Goal: Task Accomplishment & Management: Manage account settings

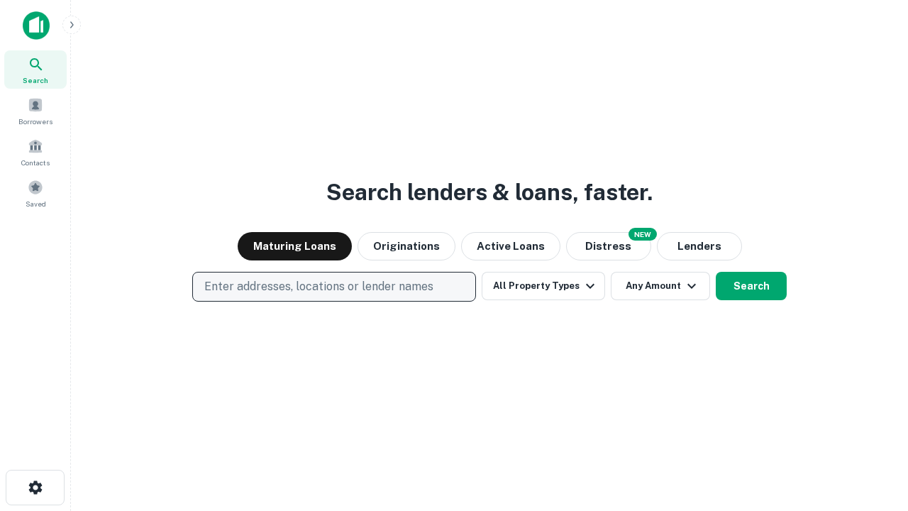
click at [334, 287] on p "Enter addresses, locations or lender names" at bounding box center [318, 286] width 229 height 17
type input "**********"
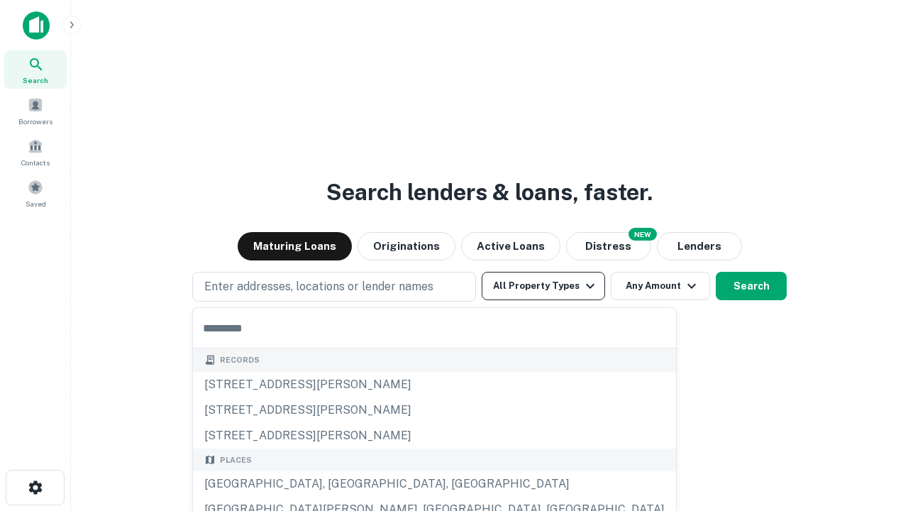
click at [544, 286] on button "All Property Types" at bounding box center [543, 286] width 123 height 28
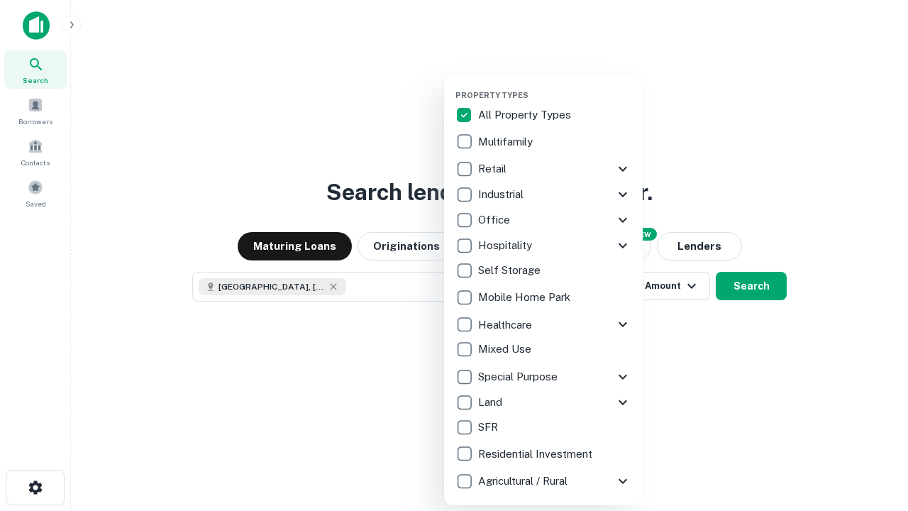
click at [555, 86] on button "button" at bounding box center [555, 86] width 199 height 1
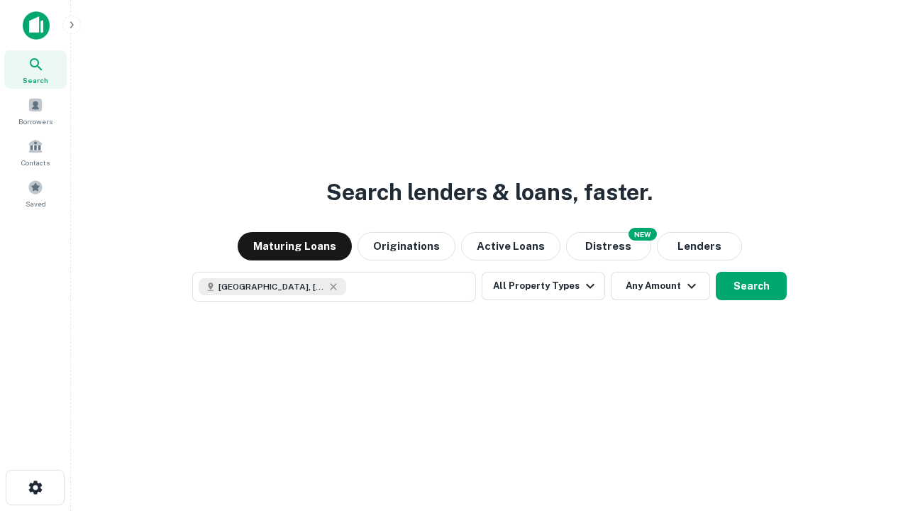
scroll to position [23, 0]
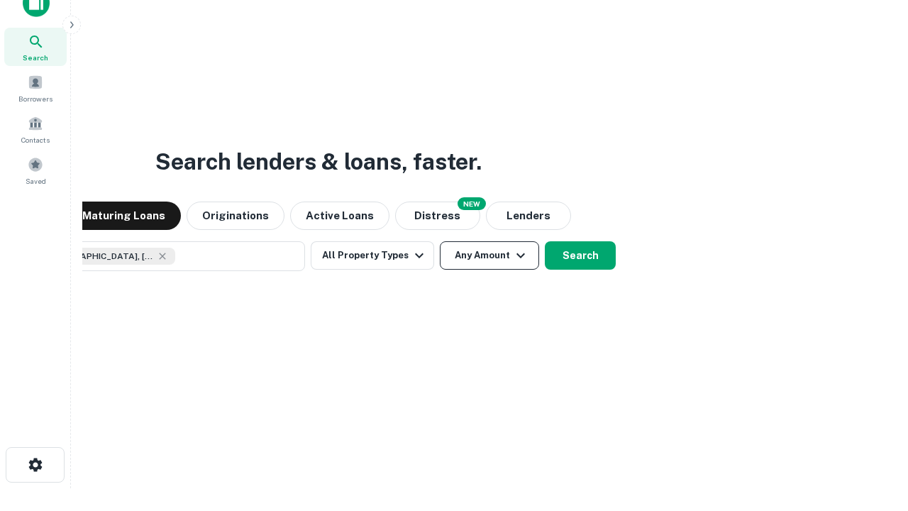
click at [440, 241] on button "Any Amount" at bounding box center [489, 255] width 99 height 28
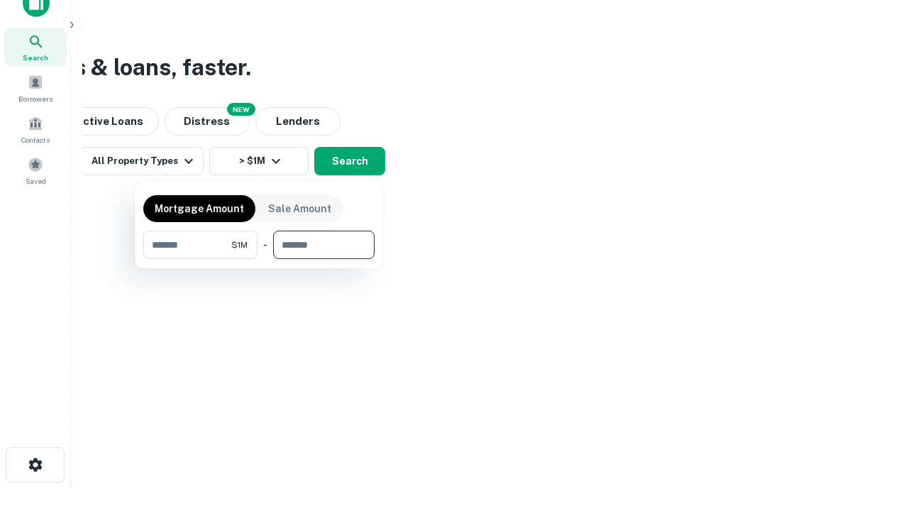
type input "*******"
click at [259, 259] on button "button" at bounding box center [258, 259] width 231 height 1
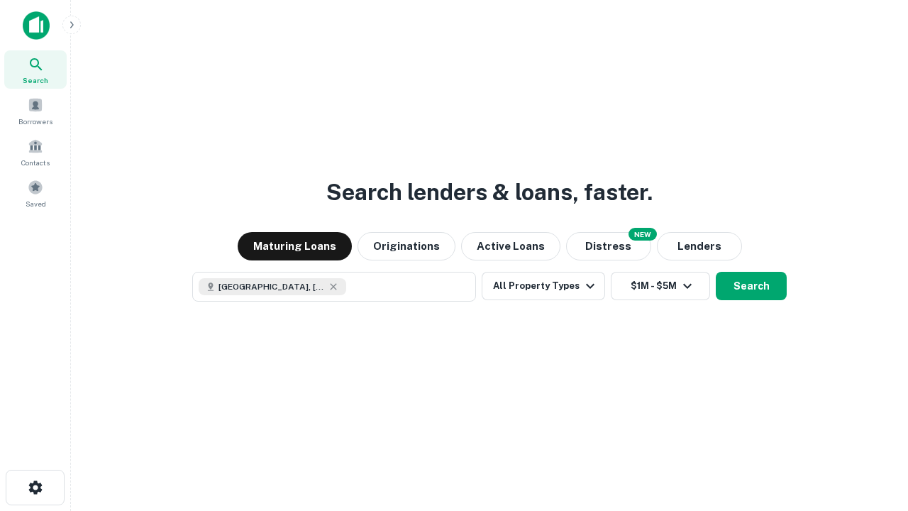
scroll to position [23, 0]
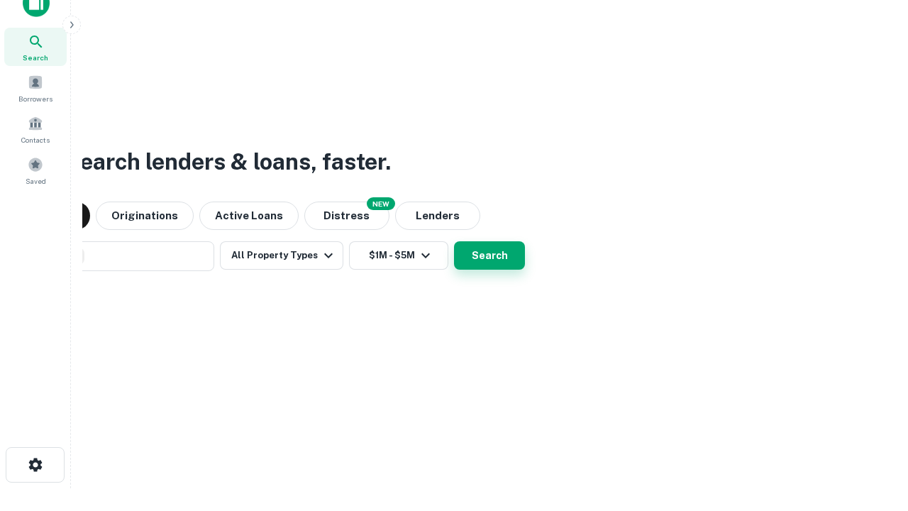
click at [454, 241] on button "Search" at bounding box center [489, 255] width 71 height 28
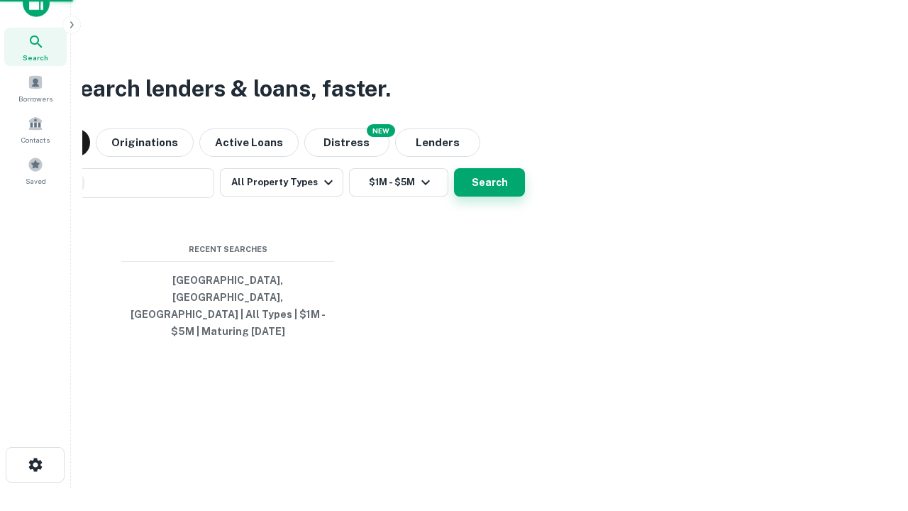
scroll to position [46, 402]
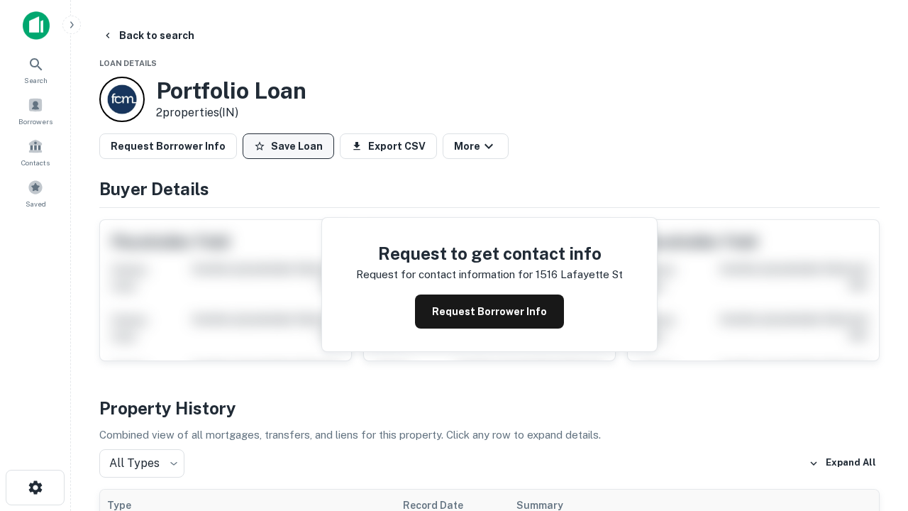
click at [288, 146] on button "Save Loan" at bounding box center [289, 146] width 92 height 26
click at [292, 146] on button "Loan Saved" at bounding box center [292, 146] width 98 height 26
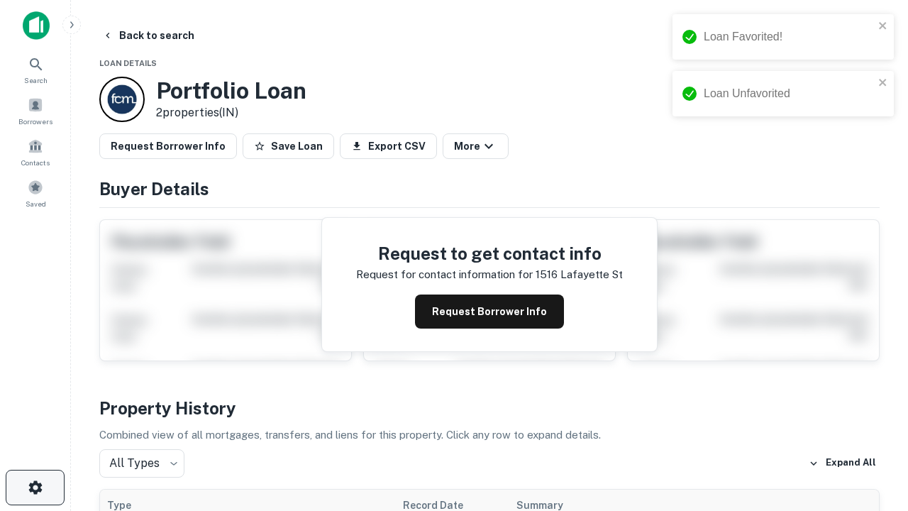
click at [35, 488] on icon "button" at bounding box center [35, 487] width 17 height 17
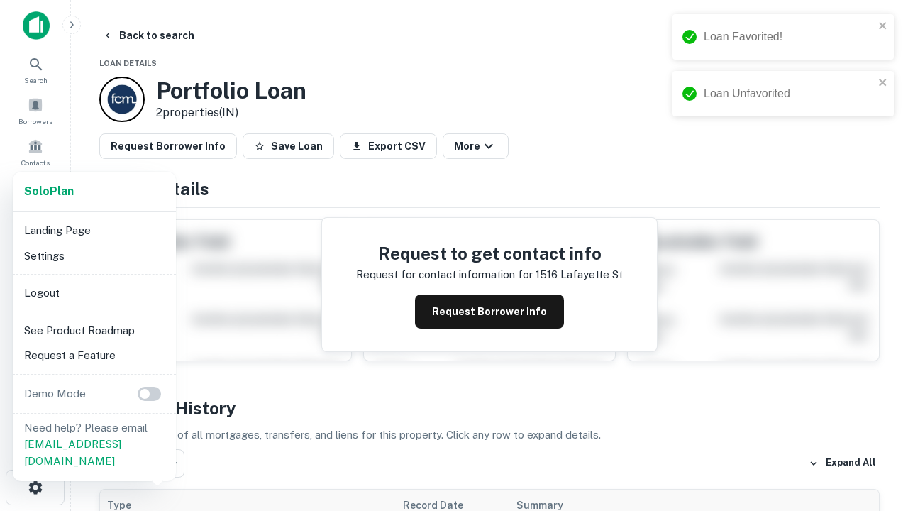
click at [94, 292] on li "Logout" at bounding box center [94, 293] width 152 height 26
